Goal: Find specific page/section: Find specific page/section

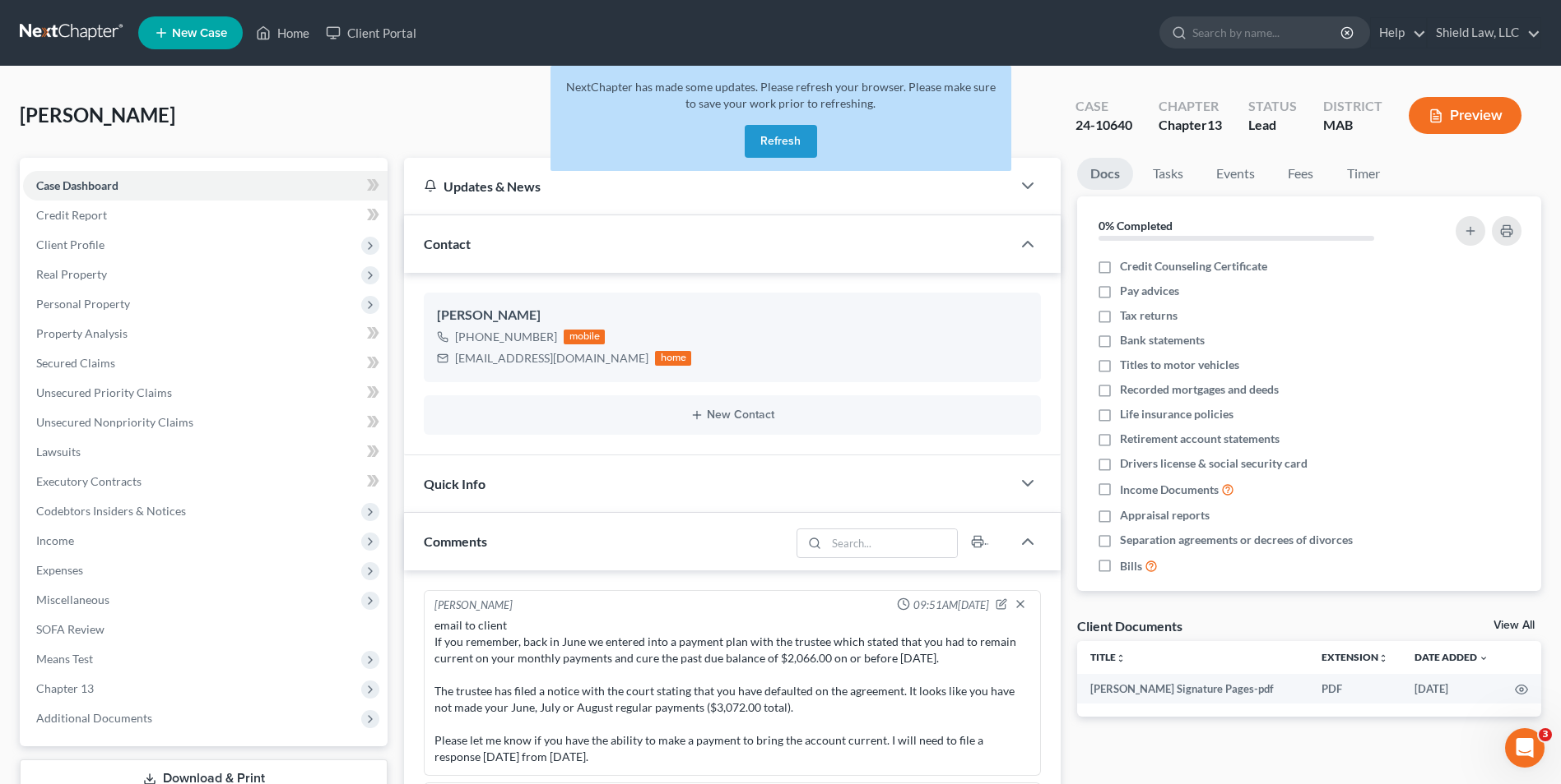
click at [798, 151] on button "Refresh" at bounding box center [780, 141] width 72 height 33
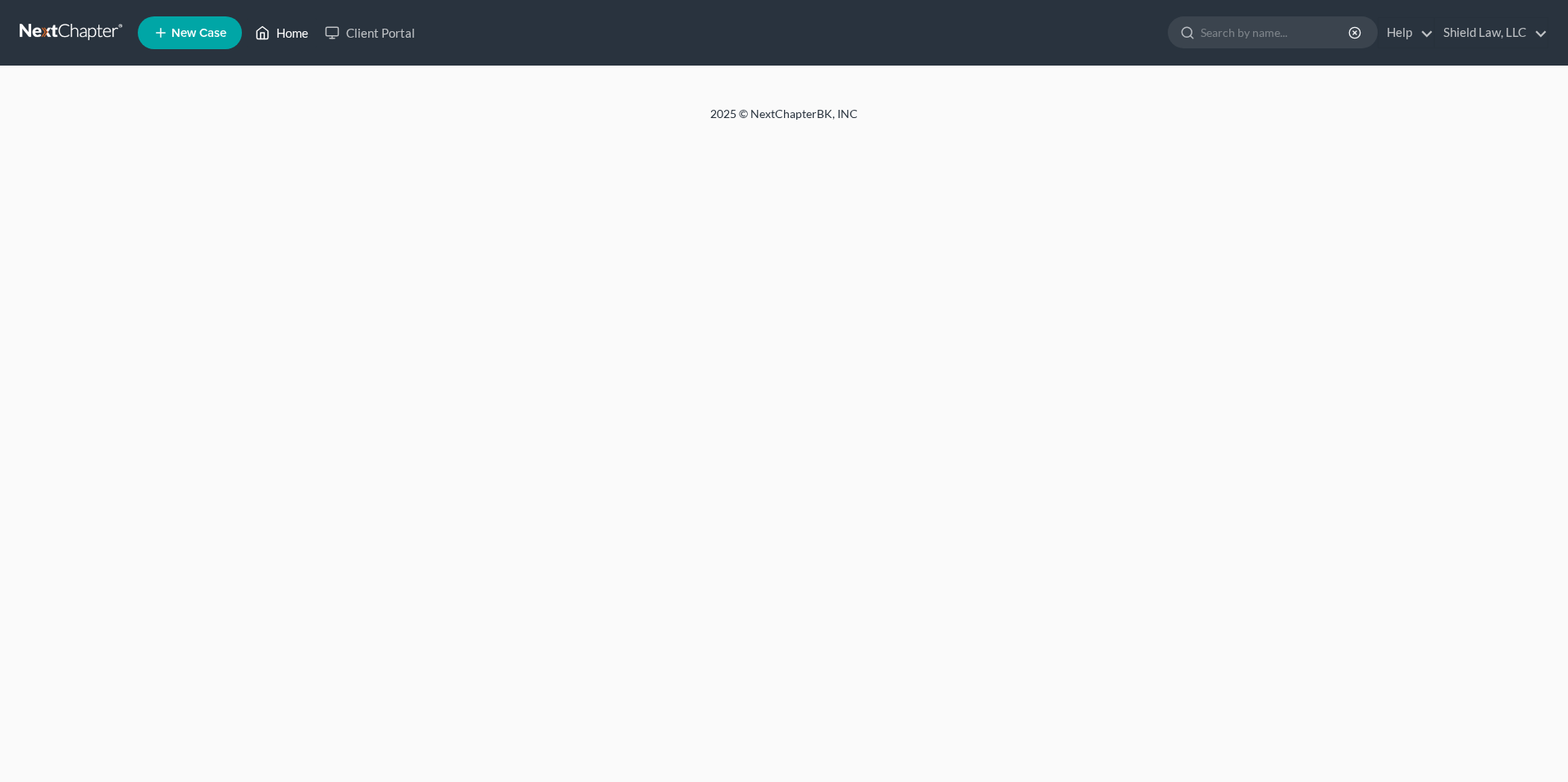
click at [287, 30] on link "Home" at bounding box center [281, 33] width 69 height 30
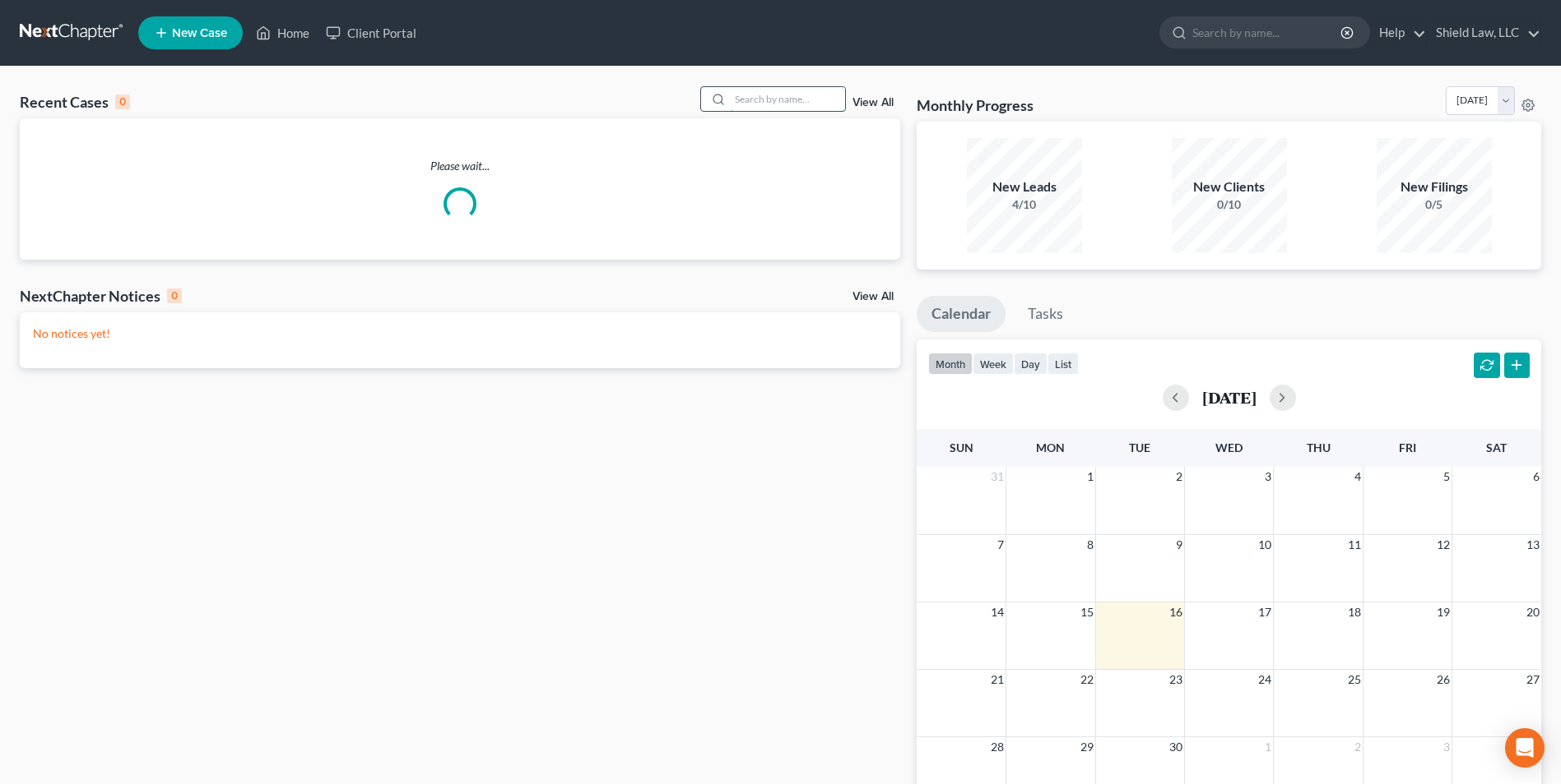
click at [813, 101] on input "search" at bounding box center [787, 98] width 115 height 24
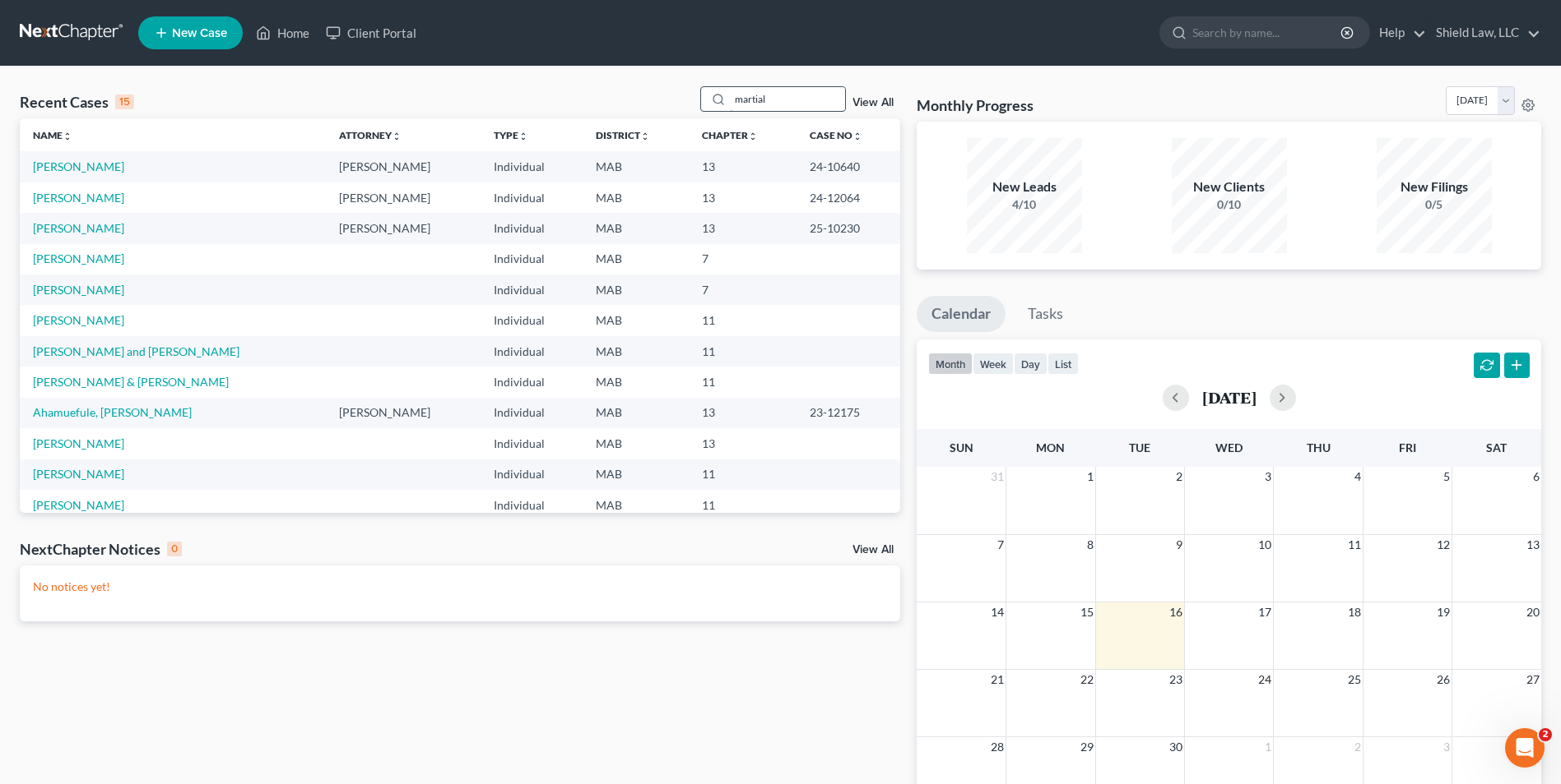
type input "martial"
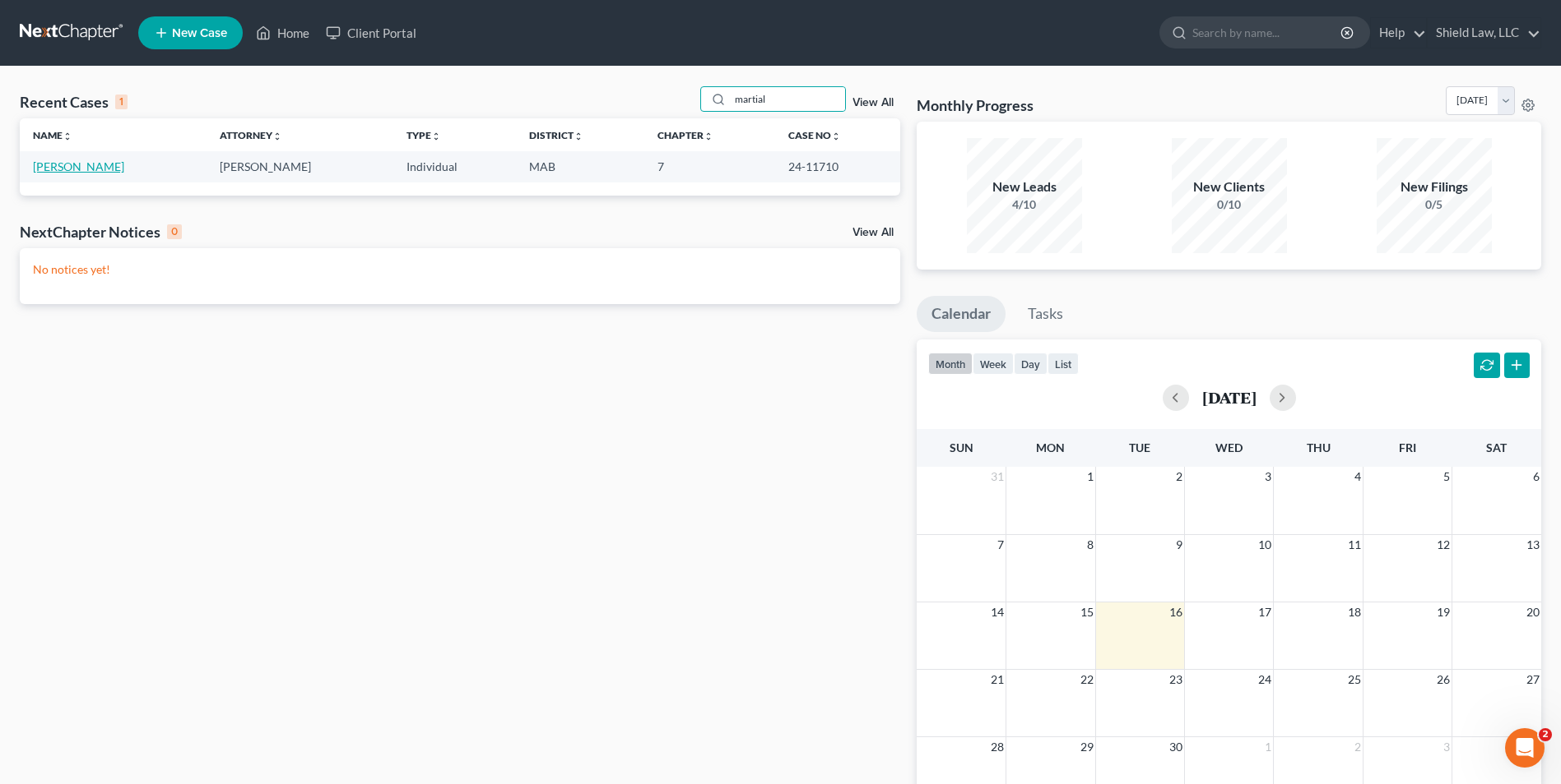
click at [75, 160] on link "[PERSON_NAME]" at bounding box center [78, 166] width 92 height 14
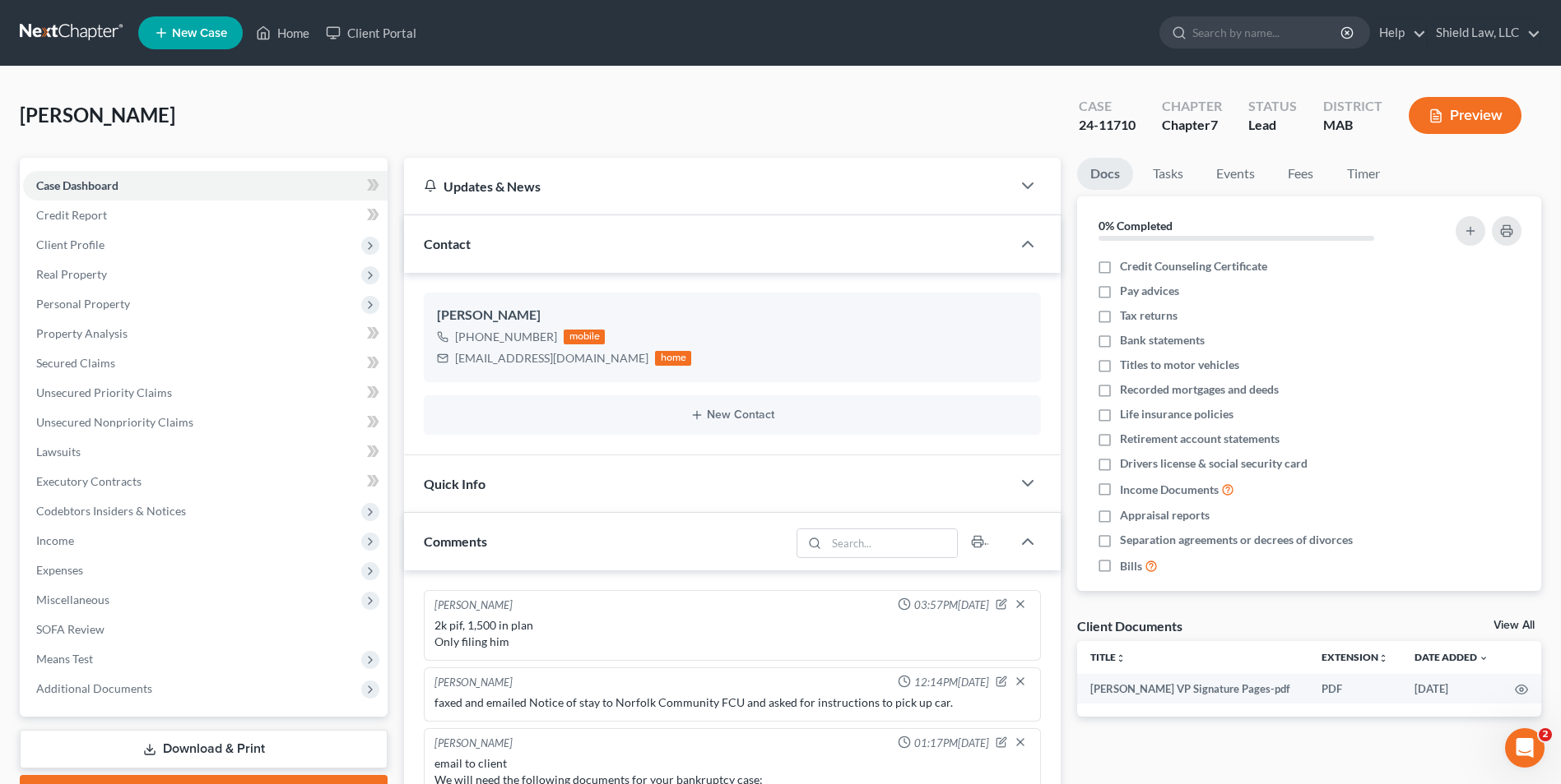
scroll to position [3803, 0]
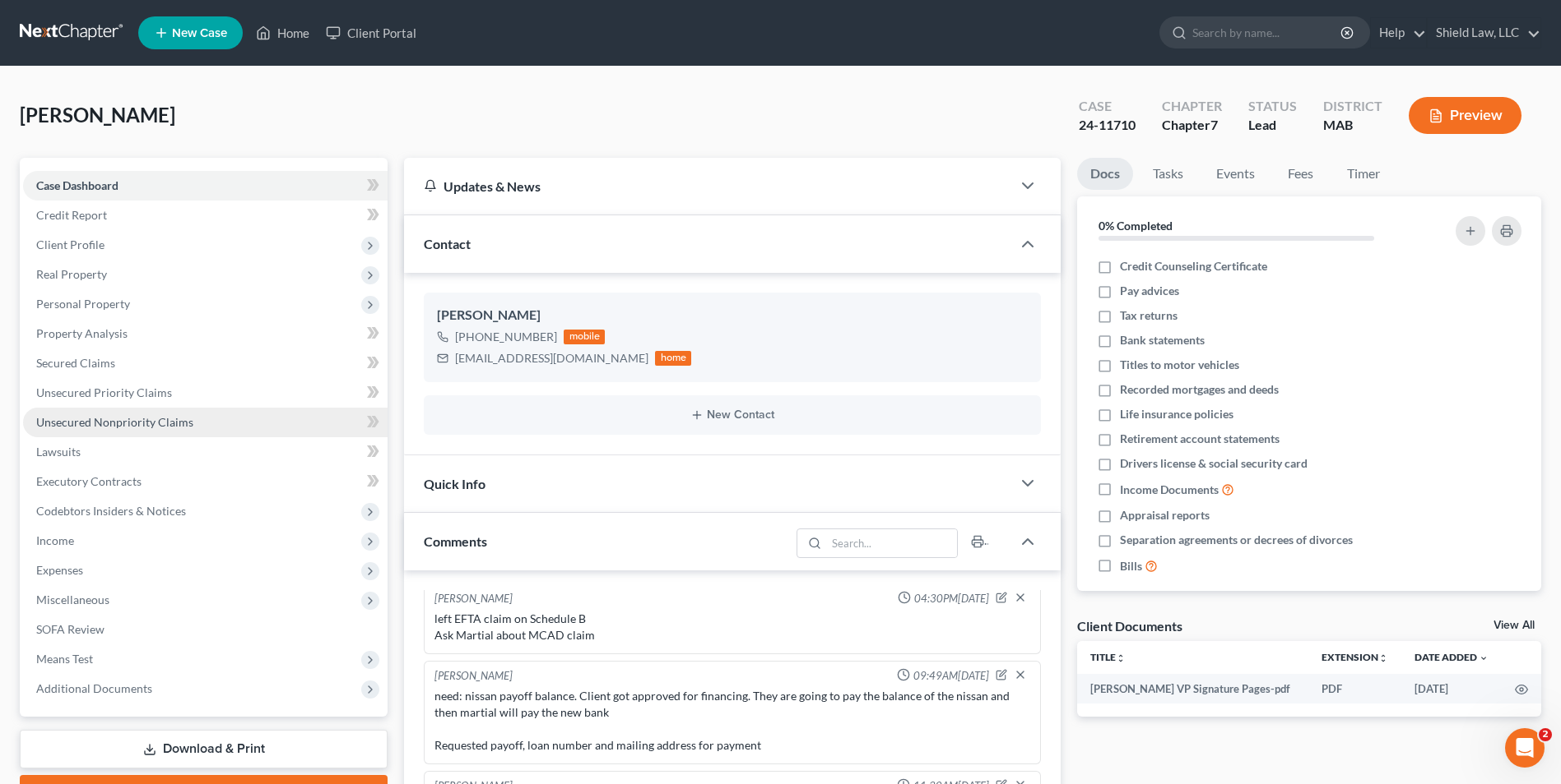
click at [131, 416] on span "Unsecured Nonpriority Claims" at bounding box center [115, 422] width 157 height 14
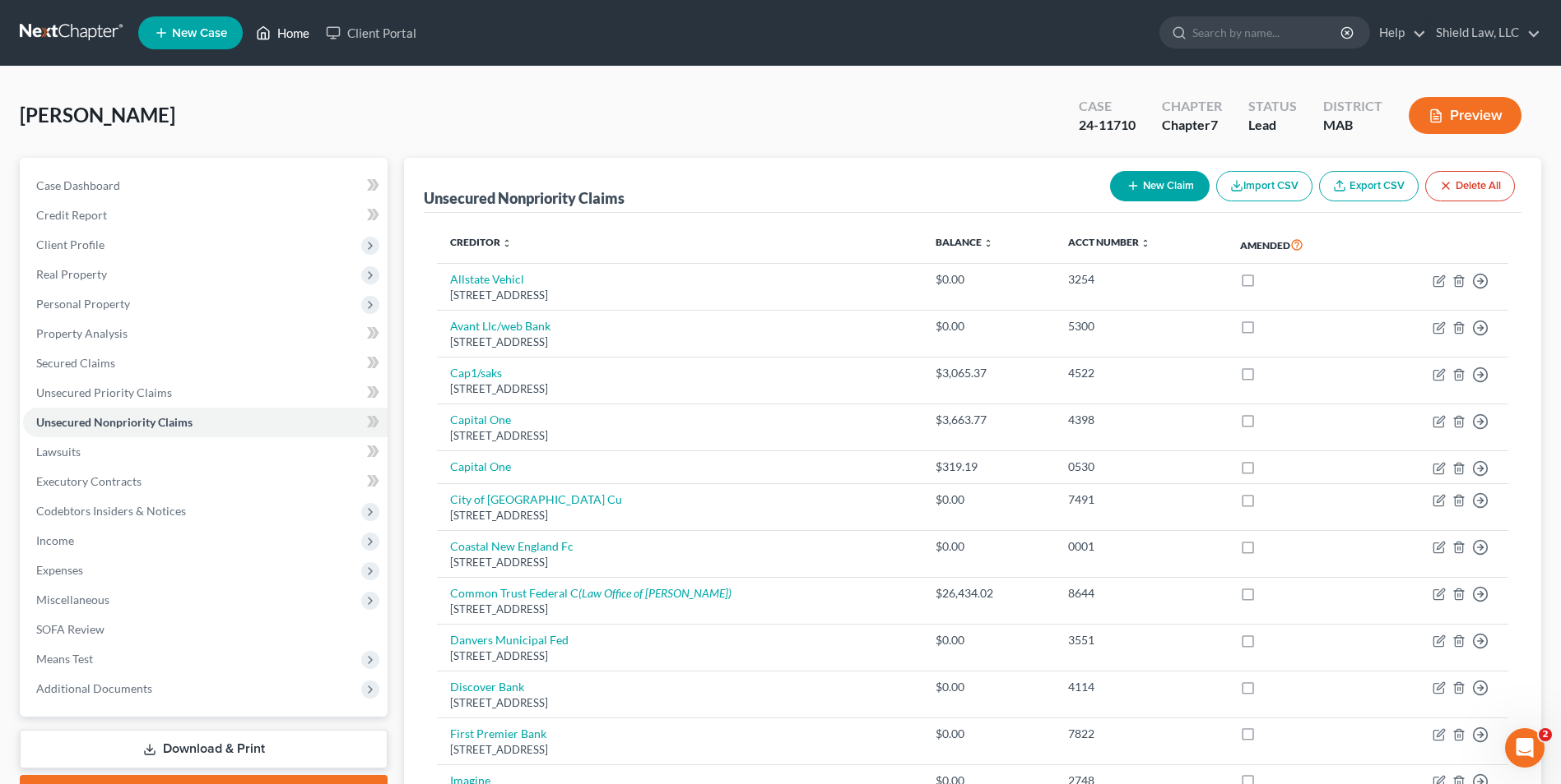
click at [303, 28] on link "Home" at bounding box center [282, 33] width 70 height 30
